Goal: Find specific fact: Find specific fact

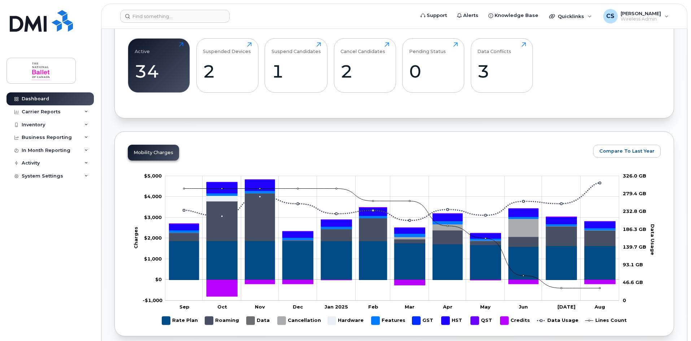
scroll to position [217, 0]
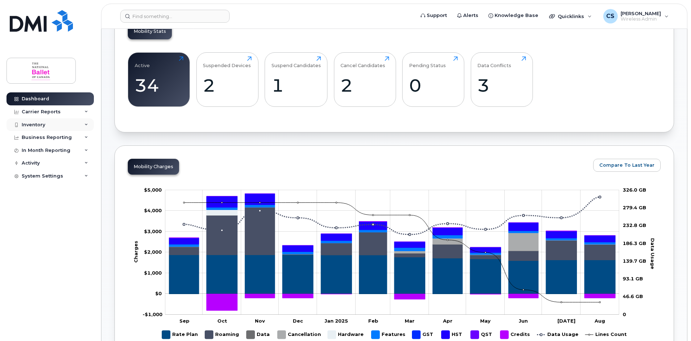
click at [38, 125] on div "Inventory" at bounding box center [33, 125] width 23 height 6
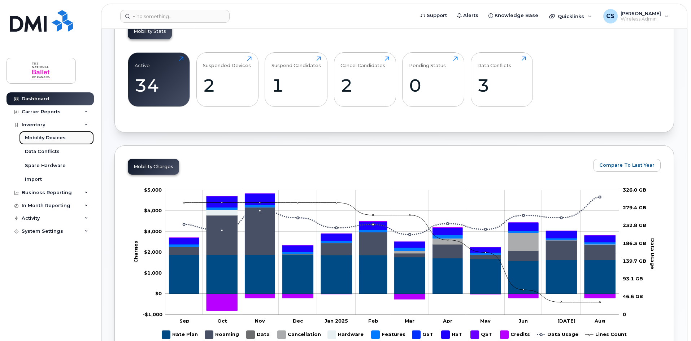
click at [55, 137] on div "Mobility Devices" at bounding box center [45, 138] width 41 height 6
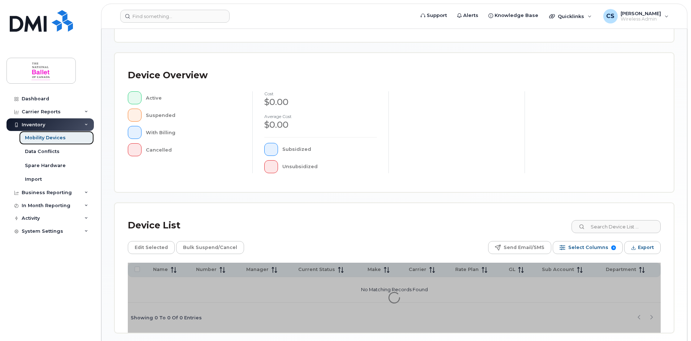
scroll to position [155, 0]
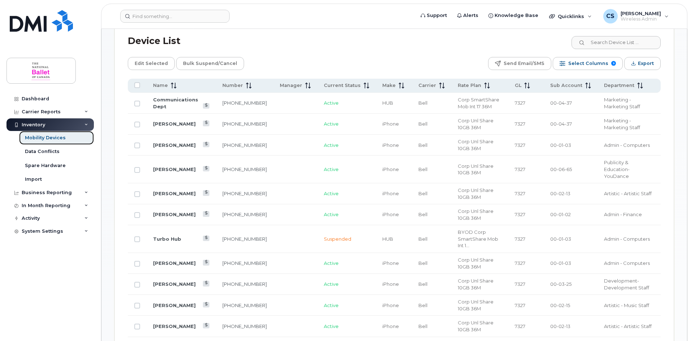
scroll to position [336, 0]
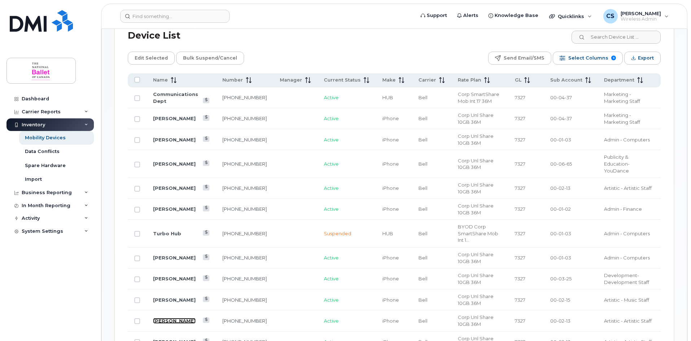
click at [173, 318] on link "[PERSON_NAME]" at bounding box center [174, 321] width 43 height 6
click at [231, 318] on link "416-568-8637" at bounding box center [244, 321] width 44 height 6
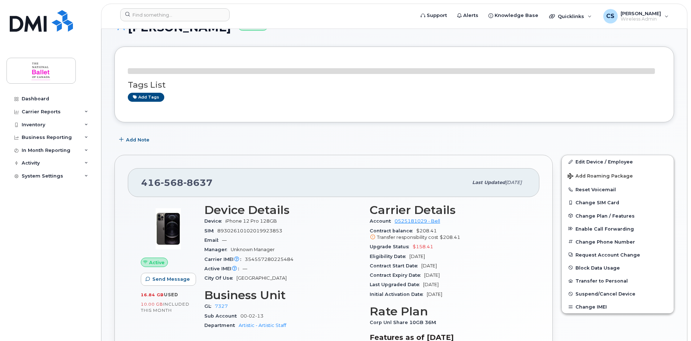
scroll to position [72, 0]
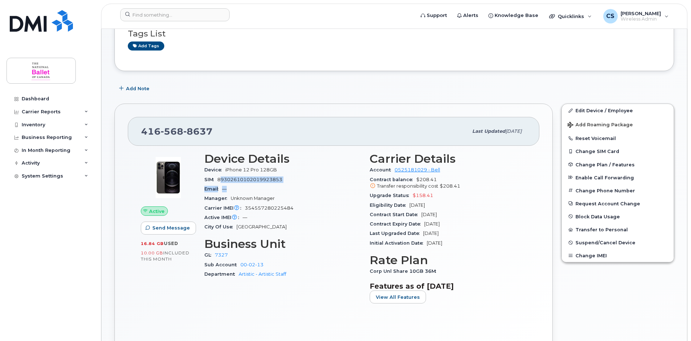
drag, startPoint x: 221, startPoint y: 181, endPoint x: 287, endPoint y: 186, distance: 65.8
click at [287, 186] on section "Device Details Device iPhone 12 Pro 128GB SIM 89302610102019923853 Email — Mana…" at bounding box center [282, 191] width 157 height 79
click at [243, 184] on div "Email —" at bounding box center [282, 188] width 157 height 9
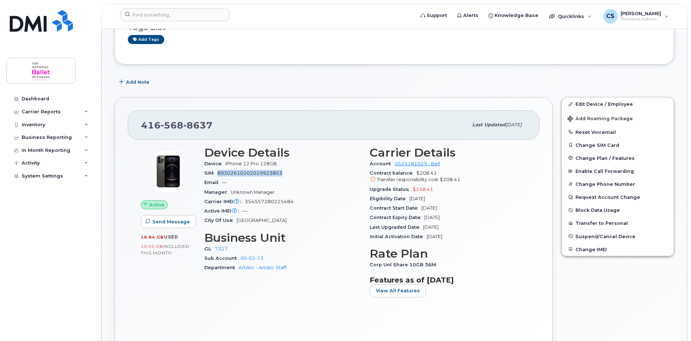
drag, startPoint x: 218, startPoint y: 172, endPoint x: 284, endPoint y: 177, distance: 66.2
click at [284, 177] on div "SIM 89302610102019923853" at bounding box center [282, 173] width 157 height 9
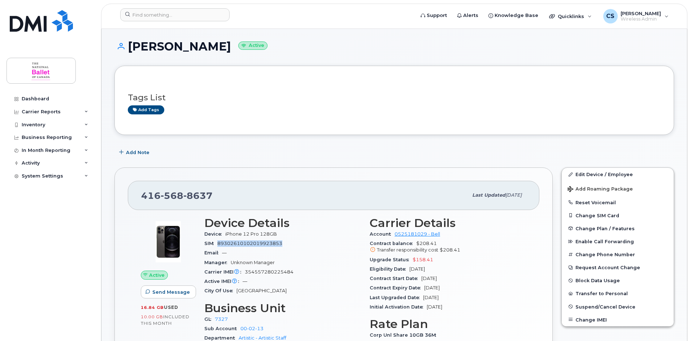
scroll to position [0, 0]
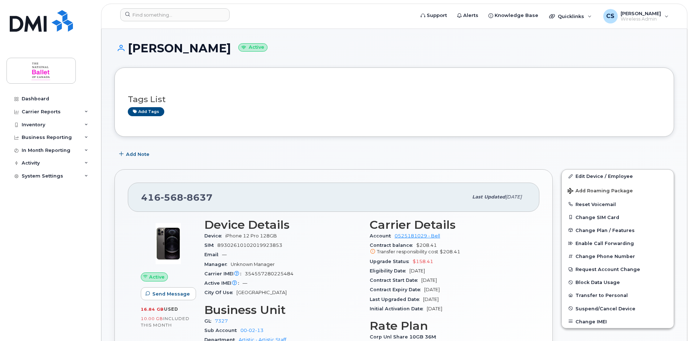
click at [348, 186] on div "416 568 8637 Last updated Sep 05, 2025" at bounding box center [333, 197] width 411 height 29
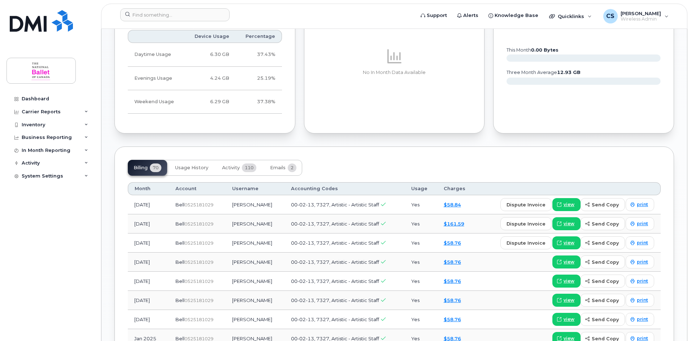
scroll to position [289, 0]
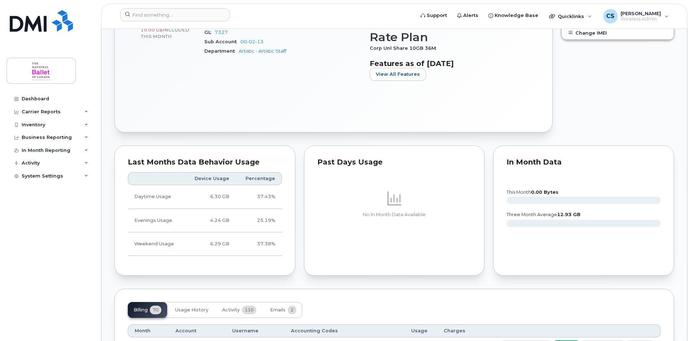
click at [391, 218] on p "No In Month Data Available" at bounding box center [394, 215] width 154 height 6
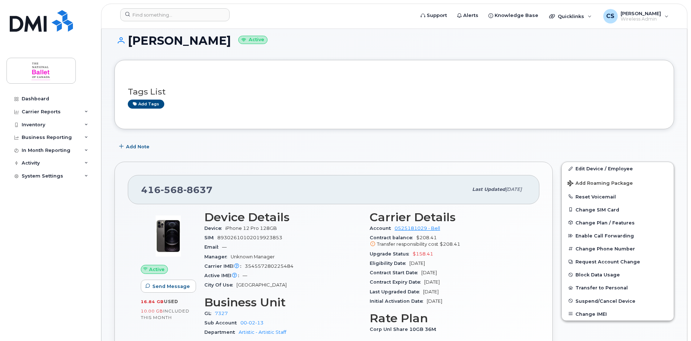
scroll to position [0, 0]
